Goal: Information Seeking & Learning: Learn about a topic

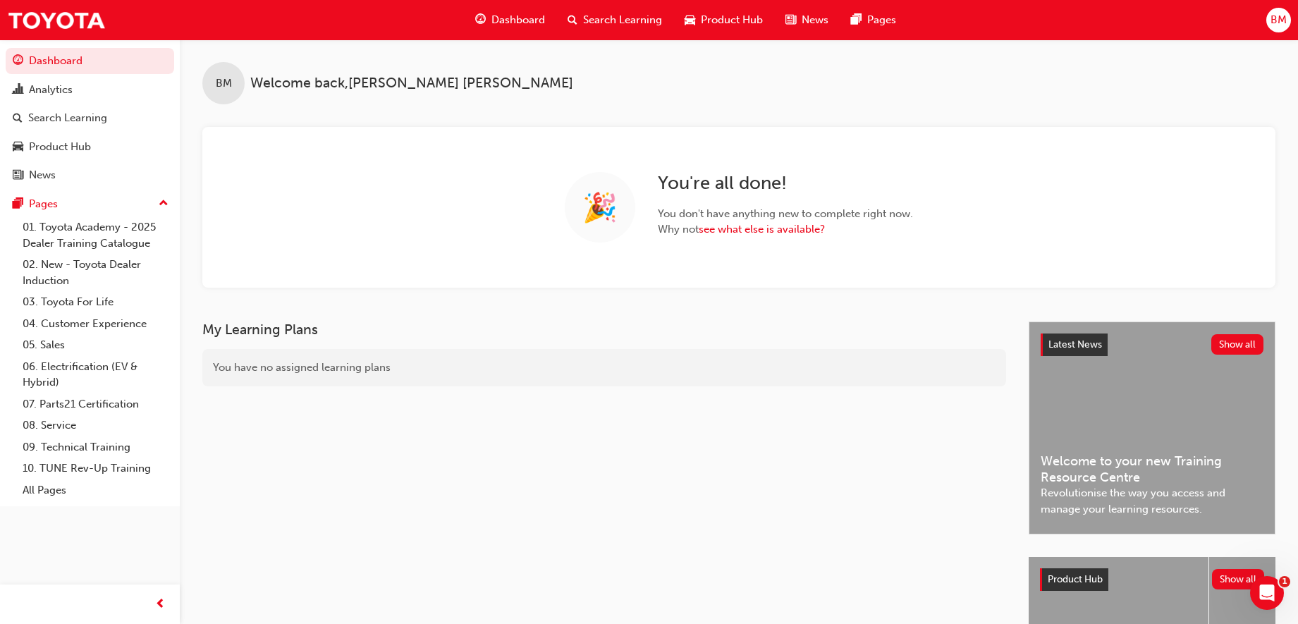
click at [620, 18] on span "Search Learning" at bounding box center [622, 20] width 79 height 16
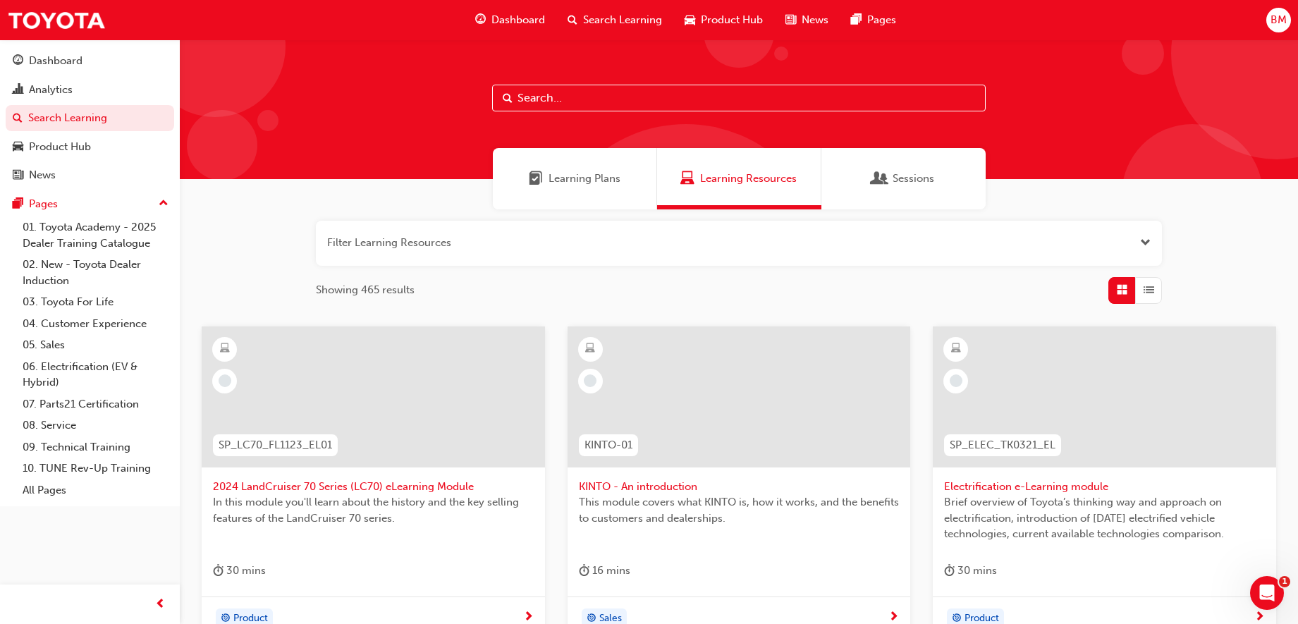
click at [613, 99] on input "text" at bounding box center [739, 98] width 494 height 27
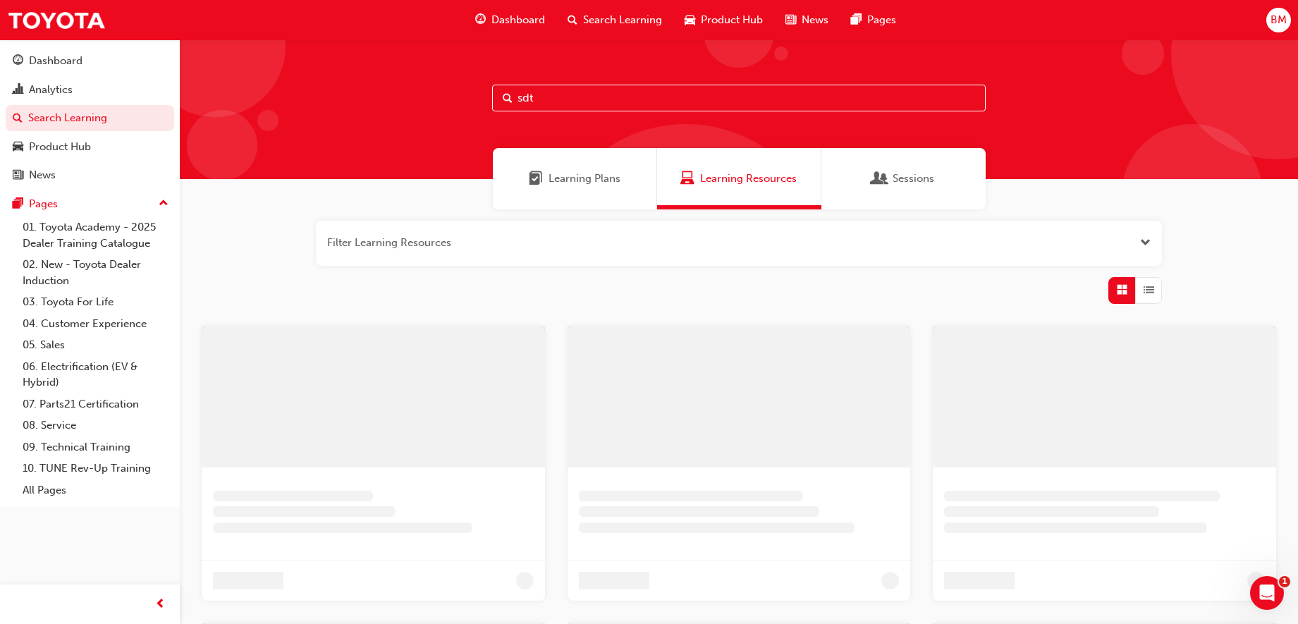
type input "sdt"
click at [615, 177] on span "Learning Plans" at bounding box center [585, 179] width 72 height 16
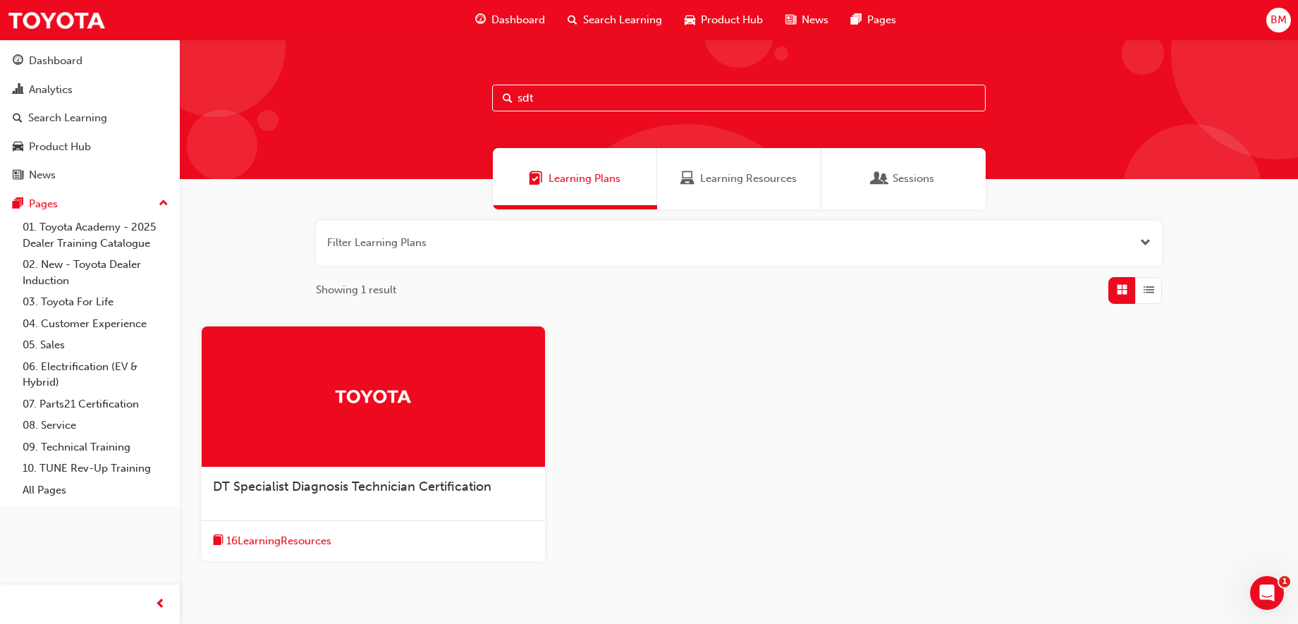
click at [378, 482] on span "DT Specialist Diagnosis Technician Certification" at bounding box center [352, 487] width 279 height 16
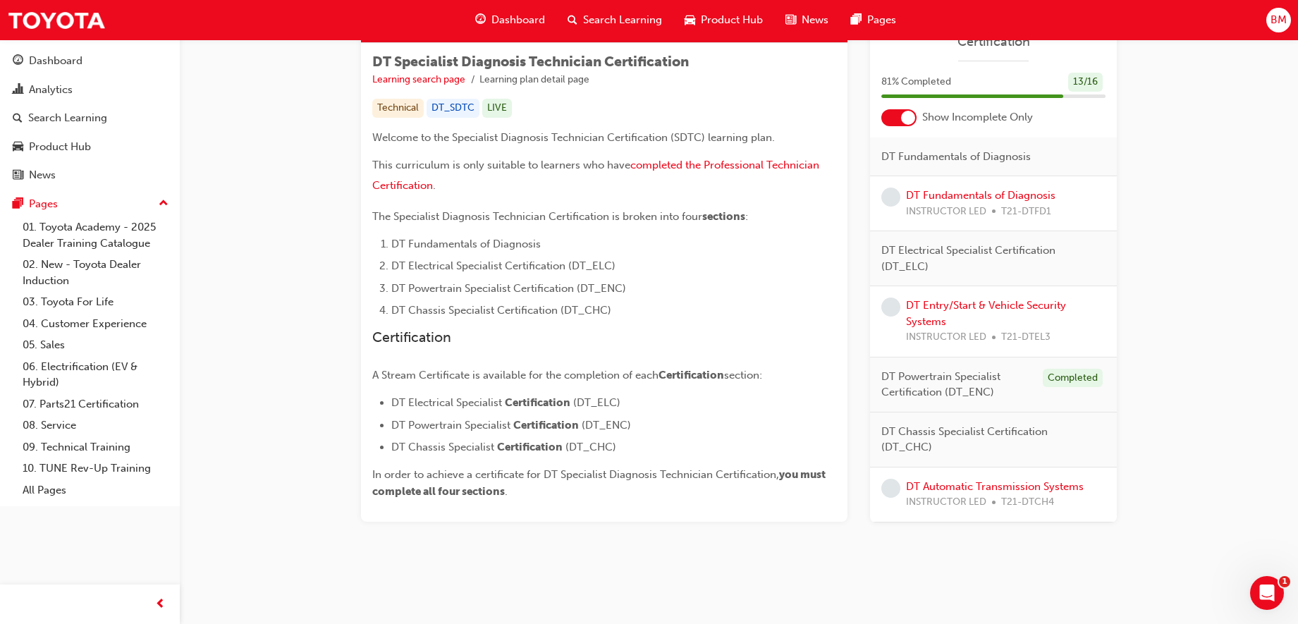
scroll to position [243, 0]
click at [901, 116] on div at bounding box center [908, 116] width 14 height 14
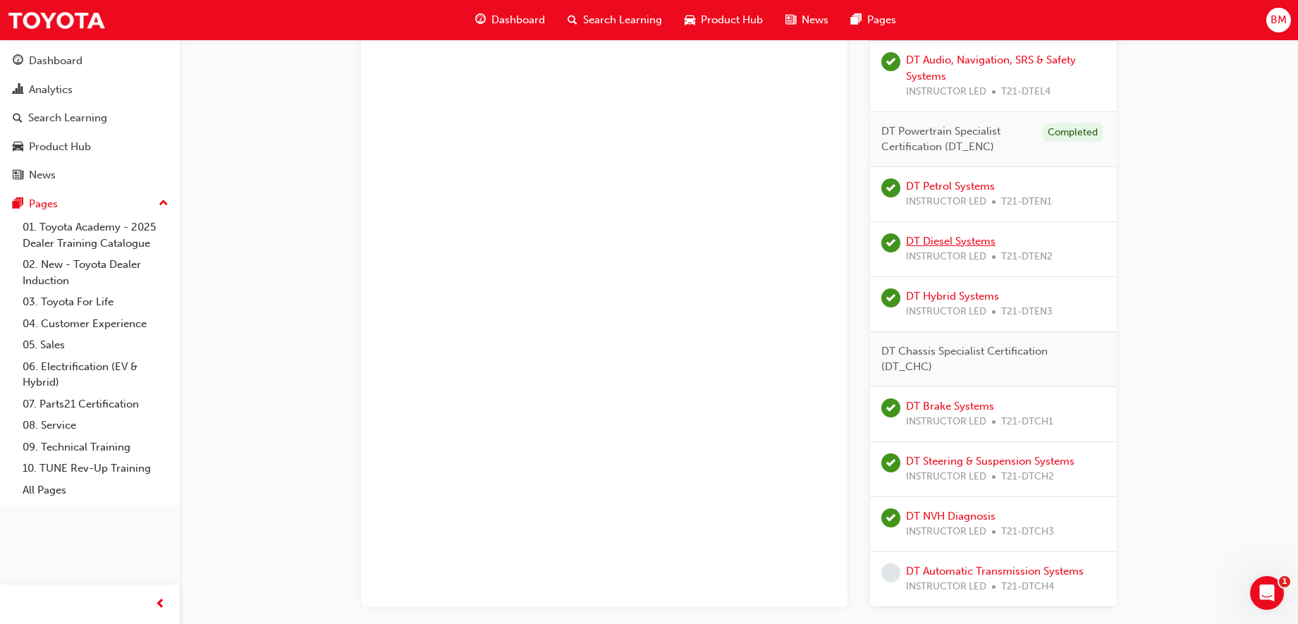
click at [927, 238] on link "DT Diesel Systems" at bounding box center [951, 241] width 90 height 13
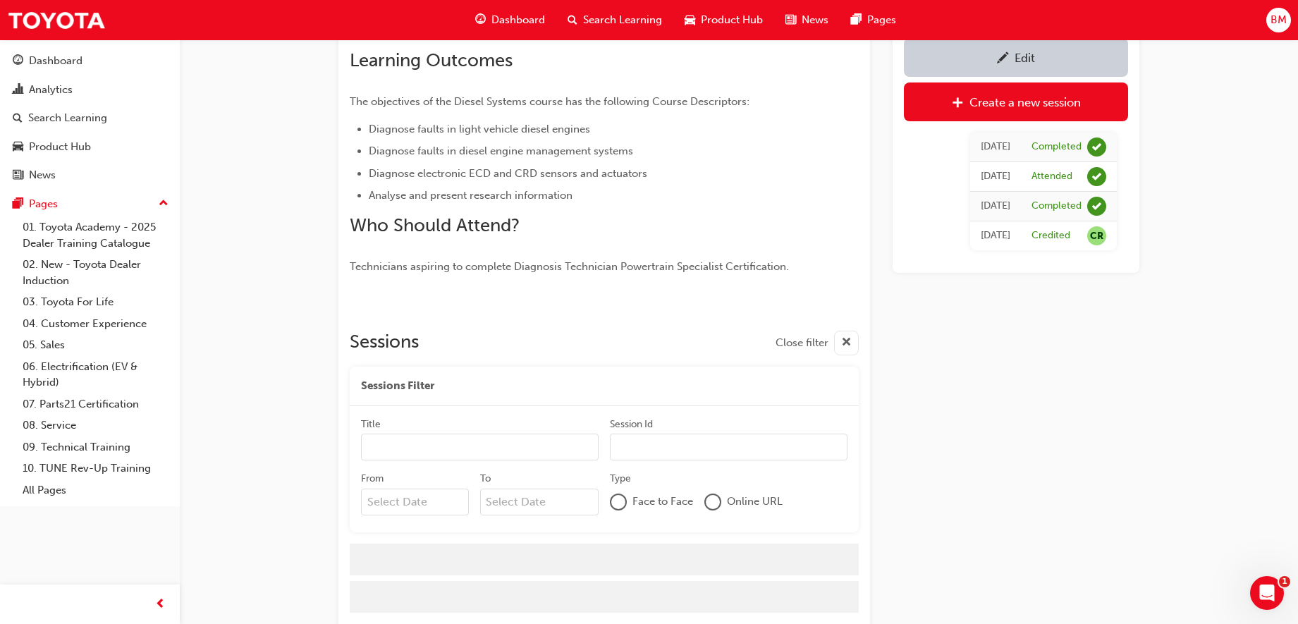
scroll to position [272, 0]
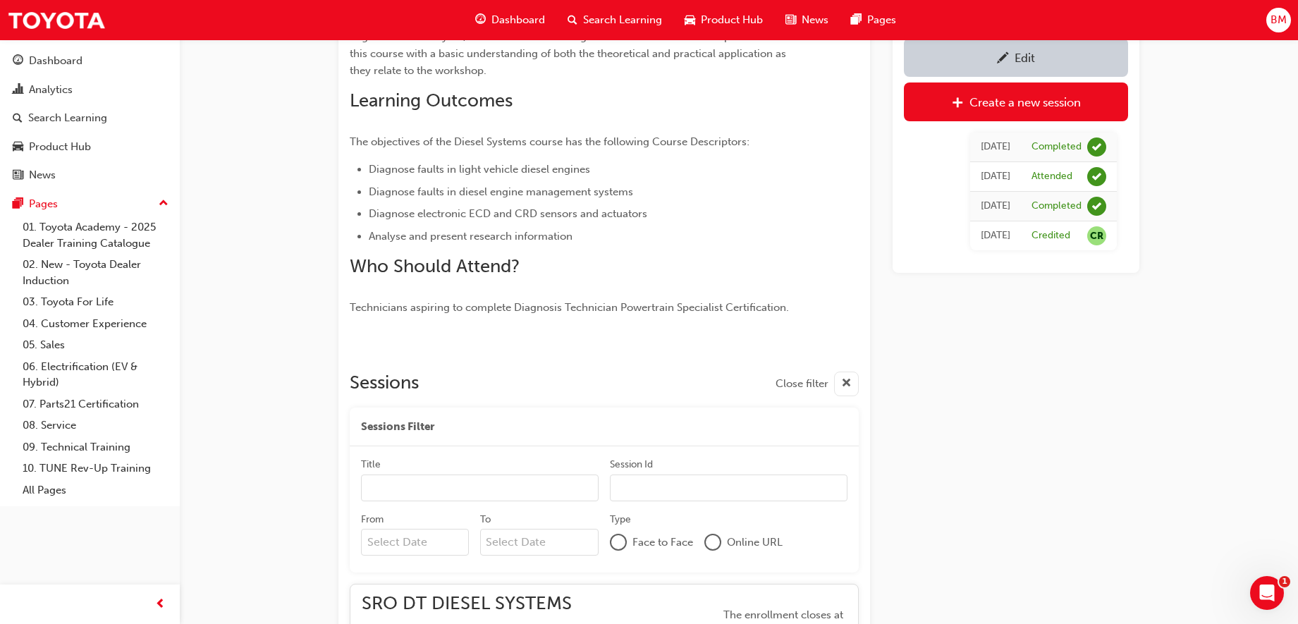
click at [426, 492] on input "Title" at bounding box center [480, 488] width 238 height 27
type input "NT"
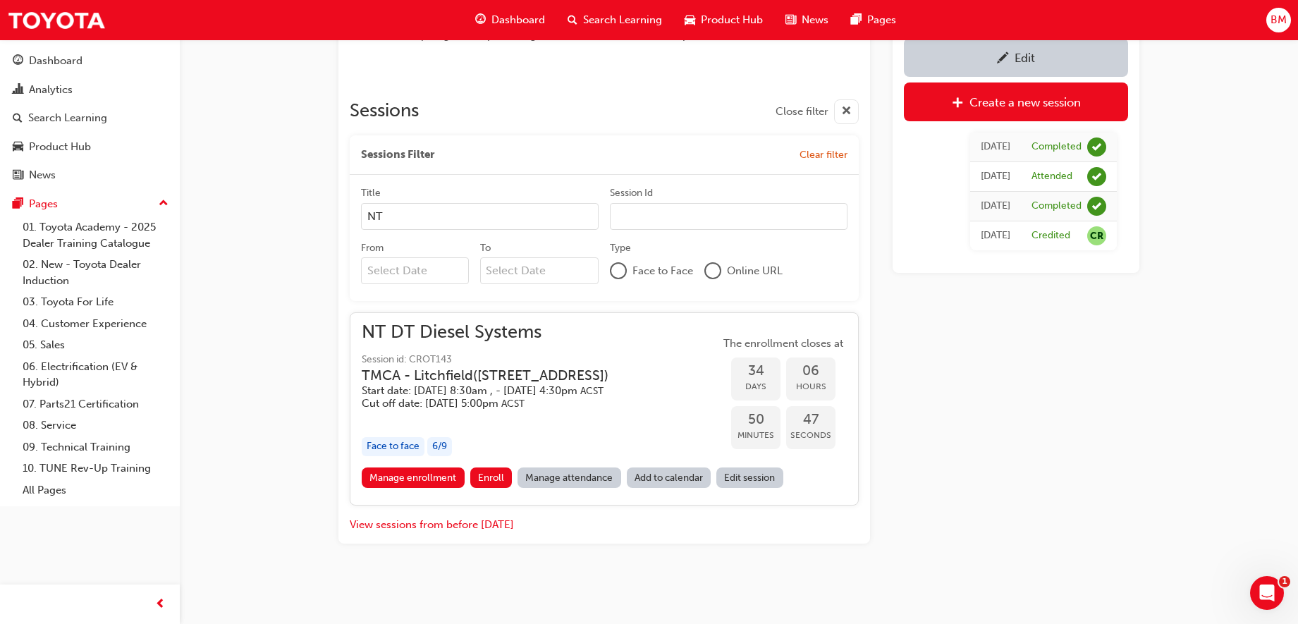
scroll to position [573, 0]
click at [401, 480] on link "Manage enrollment" at bounding box center [413, 478] width 103 height 20
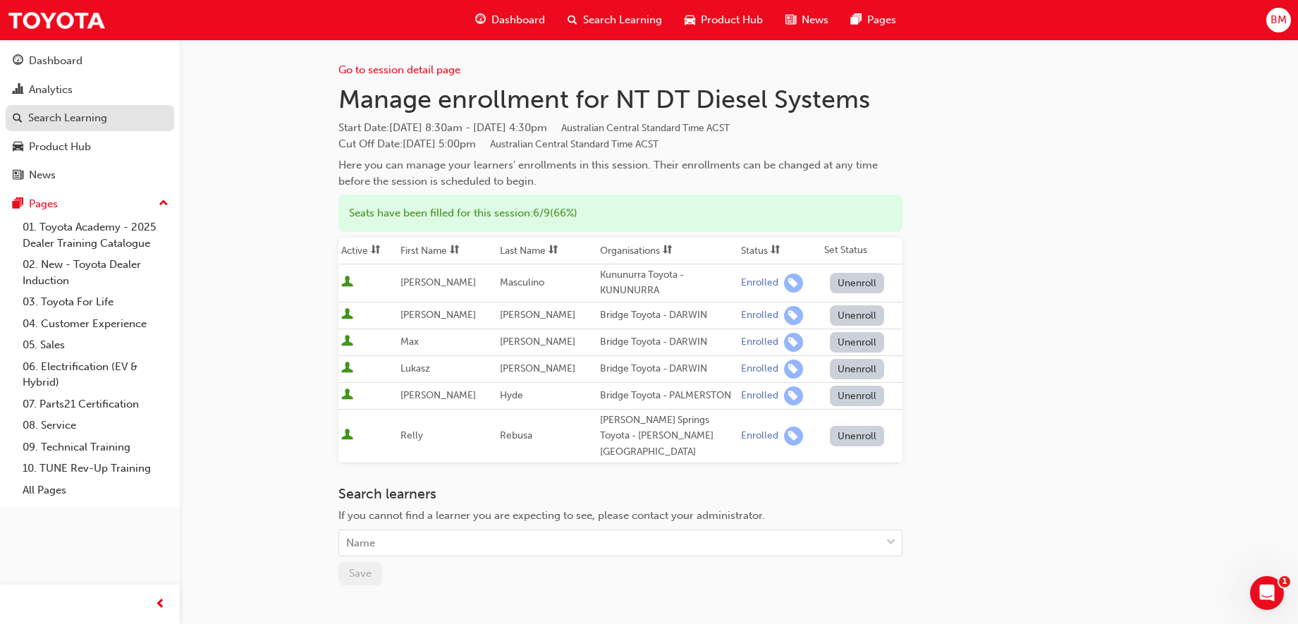
click at [102, 114] on div "Search Learning" at bounding box center [67, 118] width 79 height 16
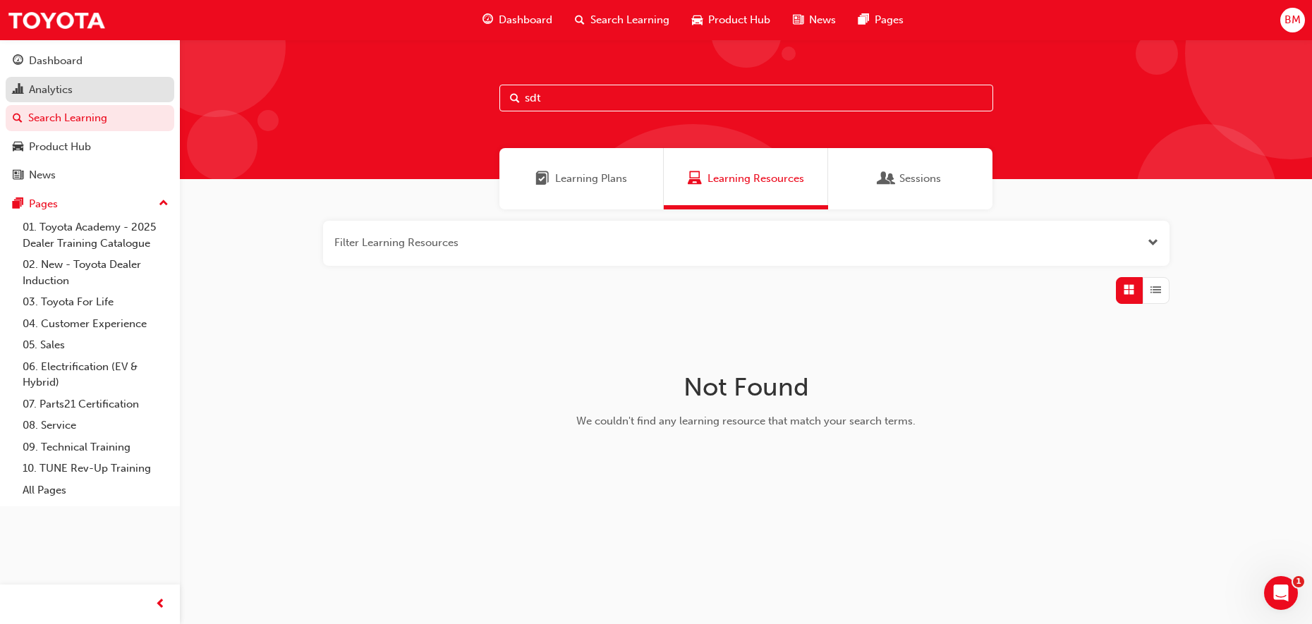
click at [80, 96] on div "Analytics" at bounding box center [90, 90] width 154 height 18
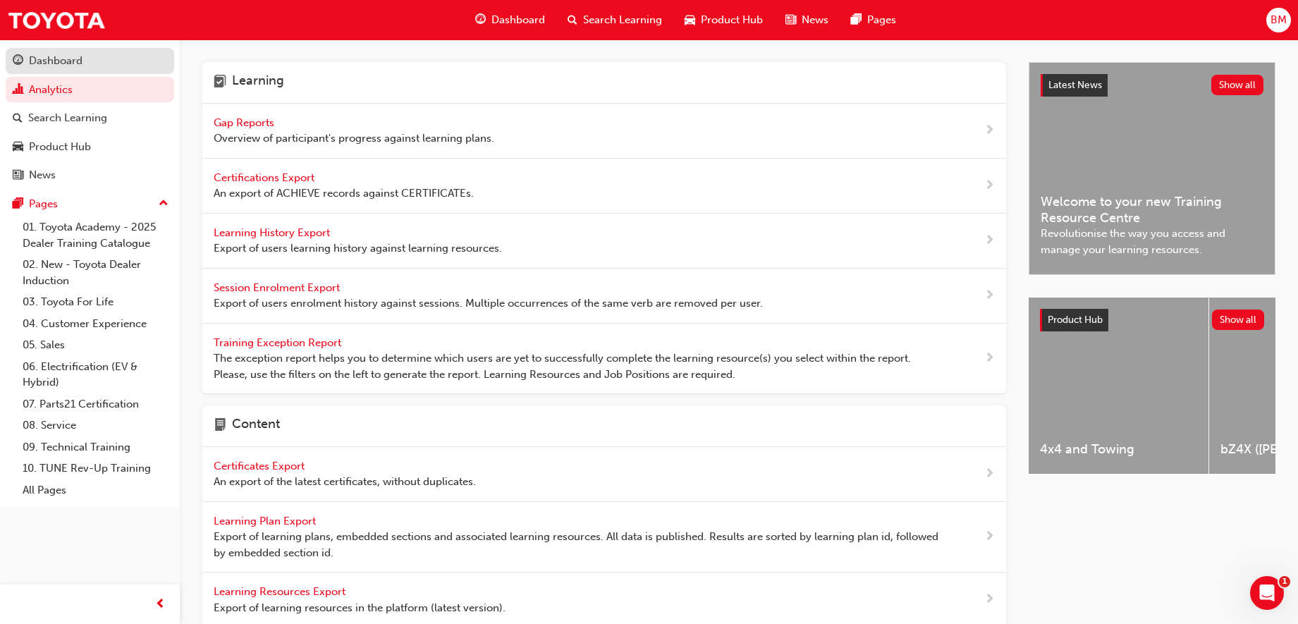
click at [122, 49] on link "Dashboard" at bounding box center [90, 61] width 169 height 26
